Goal: Navigation & Orientation: Understand site structure

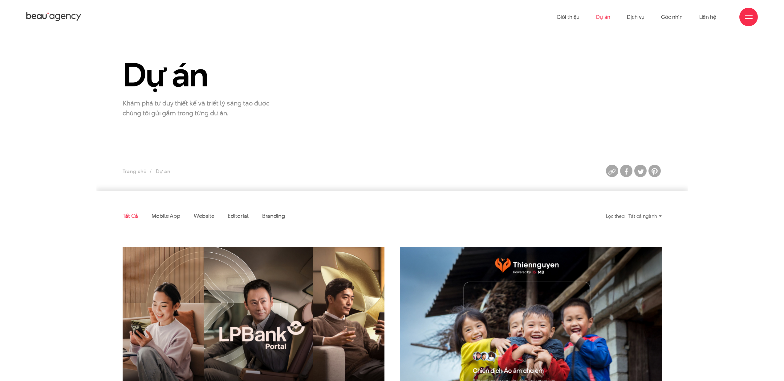
click at [56, 14] on icon at bounding box center [53, 16] width 55 height 11
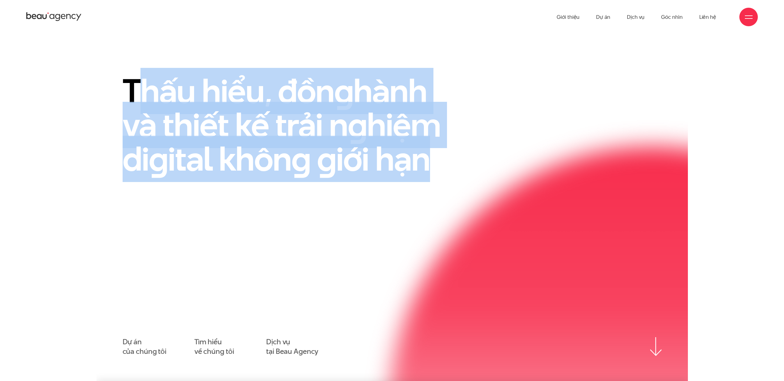
drag, startPoint x: 329, startPoint y: 145, endPoint x: 537, endPoint y: 207, distance: 217.0
click at [488, 205] on div "Thấu hiểu, đồn g hành và thiết kế trải n g hiệm di g ital khôn g g iới hạn Dự á…" at bounding box center [392, 215] width 539 height 282
click at [537, 207] on div "Thấu hiểu, đồn g hành và thiết kế trải n g hiệm di g ital khôn g g iới hạn Dự á…" at bounding box center [392, 215] width 539 height 282
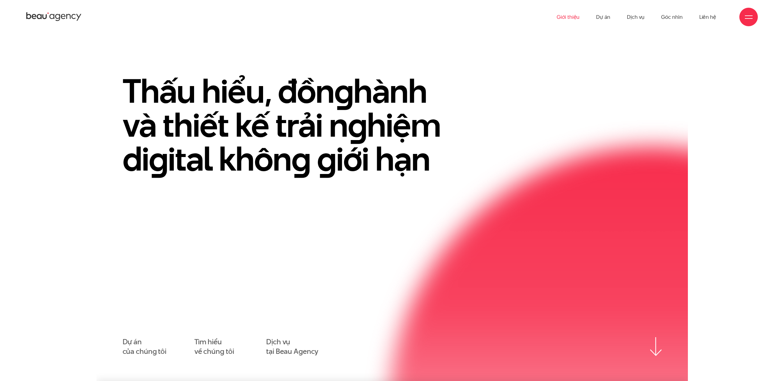
click at [575, 17] on link "Giới thiệu" at bounding box center [568, 17] width 23 height 34
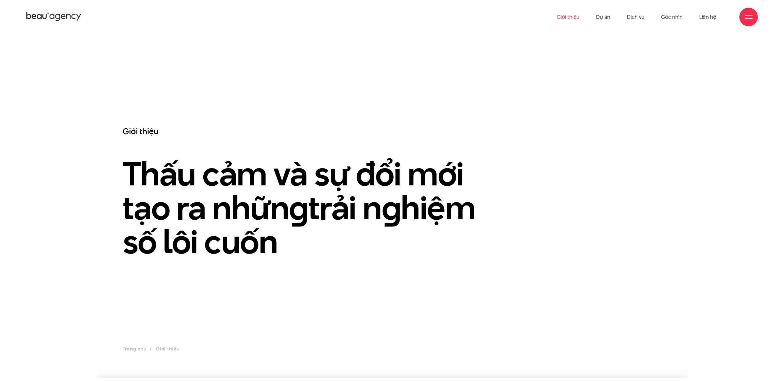
click at [607, 15] on link "Dự án" at bounding box center [603, 17] width 14 height 34
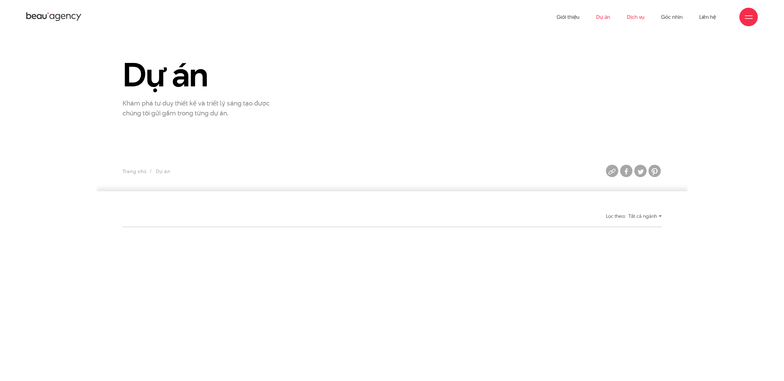
click at [638, 16] on link "Dịch vụ" at bounding box center [636, 17] width 18 height 34
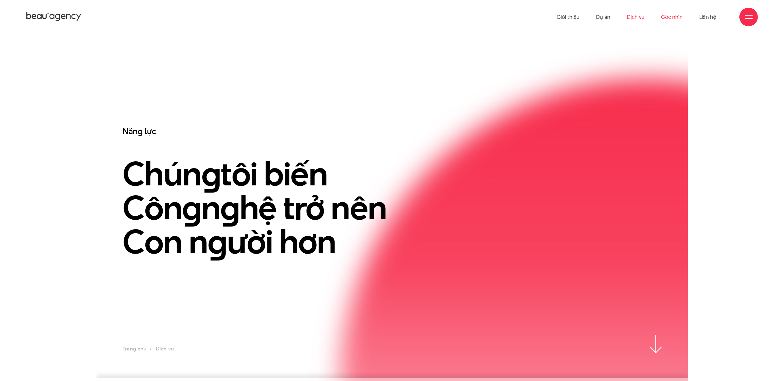
click at [673, 20] on link "Góc nhìn" at bounding box center [671, 17] width 21 height 34
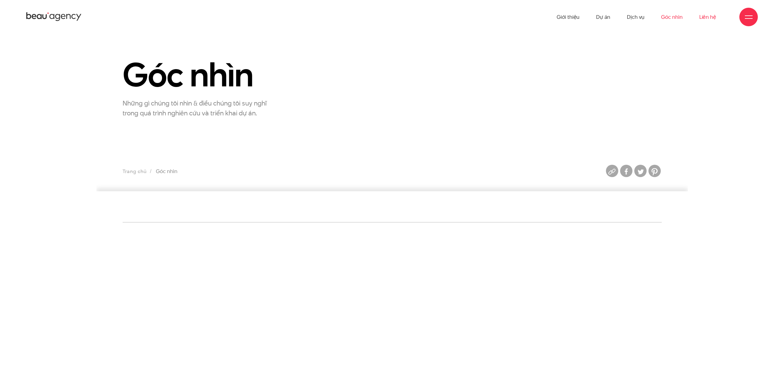
drag, startPoint x: 0, startPoint y: 0, endPoint x: 715, endPoint y: 16, distance: 715.2
click at [716, 17] on link "Liên hệ" at bounding box center [708, 17] width 17 height 34
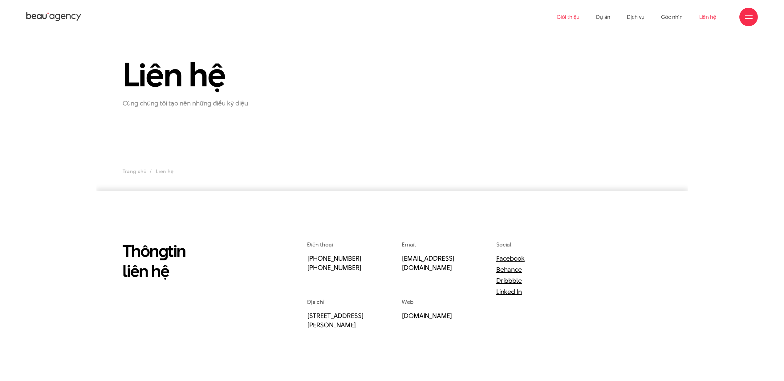
click at [566, 17] on link "Giới thiệu" at bounding box center [568, 17] width 23 height 34
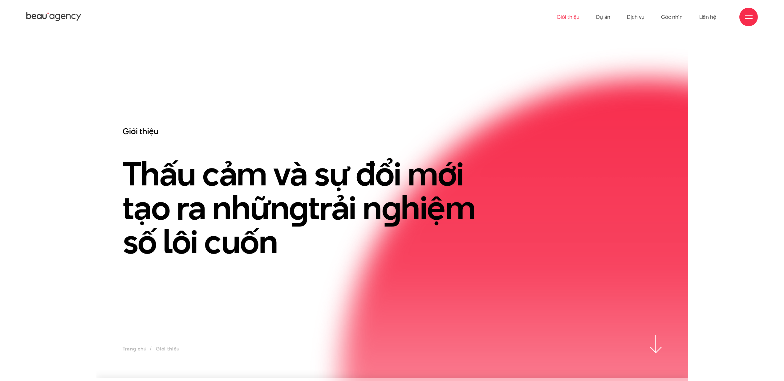
click at [68, 18] on icon at bounding box center [53, 16] width 55 height 11
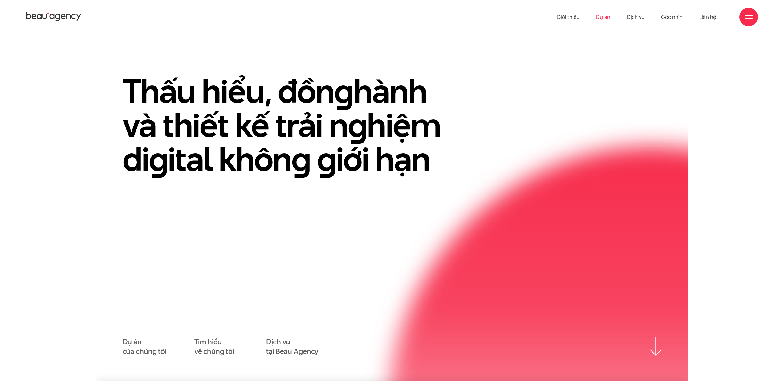
click at [601, 17] on link "Dự án" at bounding box center [603, 17] width 14 height 34
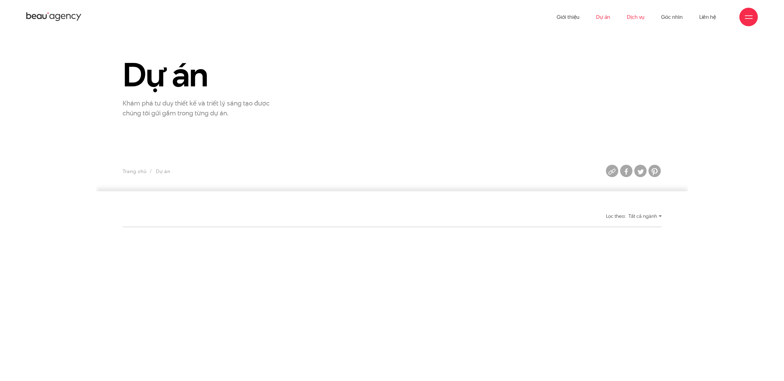
click at [634, 16] on link "Dịch vụ" at bounding box center [636, 17] width 18 height 34
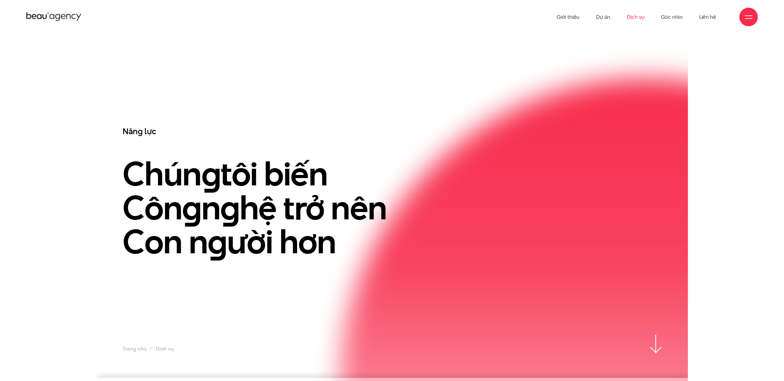
click at [673, 19] on link "Góc nhìn" at bounding box center [671, 17] width 21 height 34
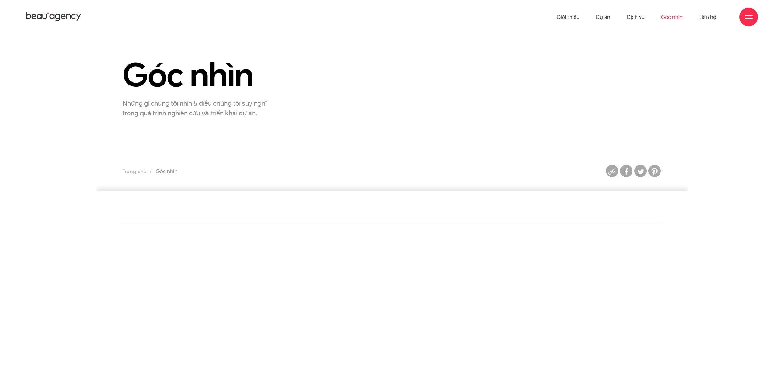
click at [621, 17] on ul "Giới thiệu Dự án Dịch vụ Góc nhìn Liên hệ" at bounding box center [637, 17] width 160 height 34
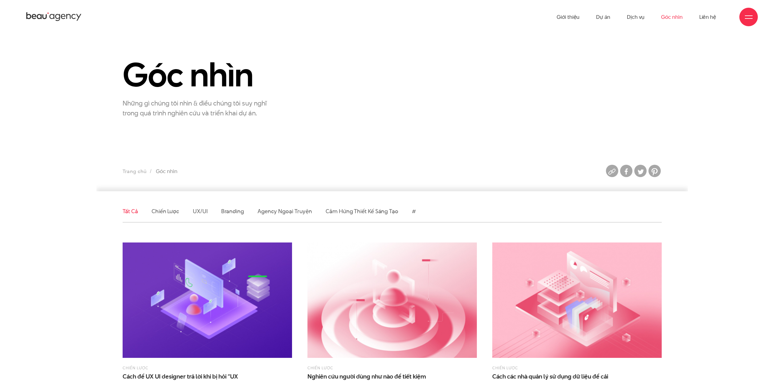
click at [594, 19] on ul "Giới thiệu Dự án Dịch vụ Góc nhìn Liên hệ" at bounding box center [637, 17] width 160 height 34
click at [574, 19] on link "Giới thiệu" at bounding box center [568, 17] width 23 height 34
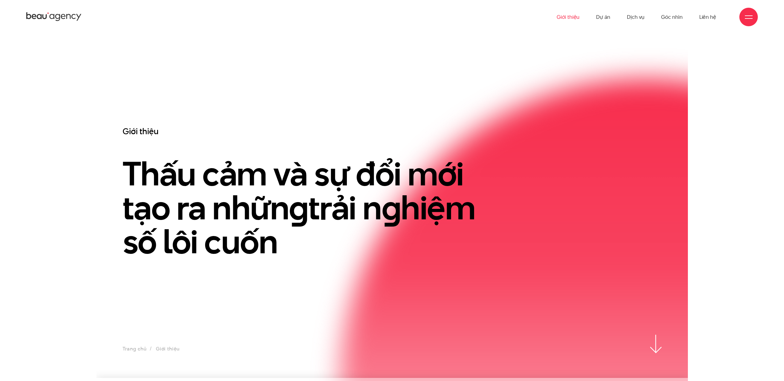
click at [70, 18] on icon at bounding box center [68, 16] width 4 height 5
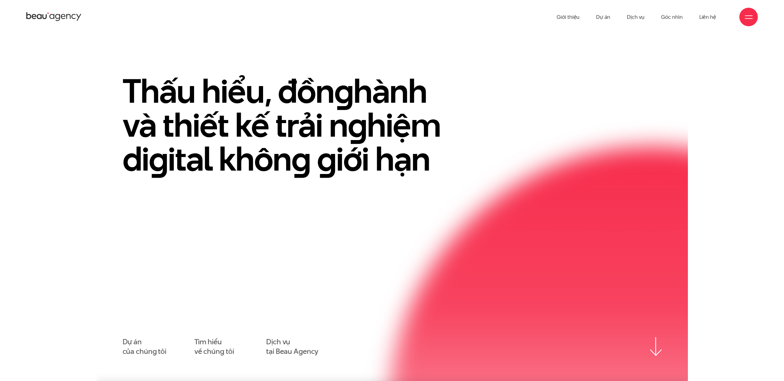
click at [505, 55] on section "Thấu hiểu, đồn g hành và thiết kế trải n g hiệm di g ital khôn g g iới hạn Dự á…" at bounding box center [392, 207] width 592 height 347
